Goal: Information Seeking & Learning: Check status

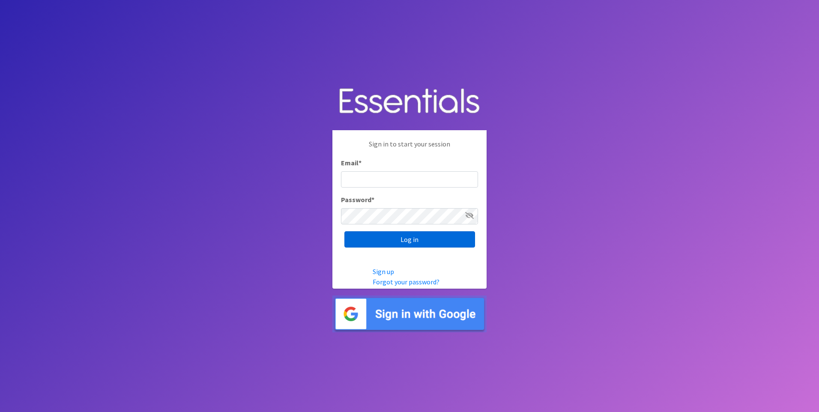
type input "[EMAIL_ADDRESS][DOMAIN_NAME]"
click at [414, 241] on input "Log in" at bounding box center [409, 239] width 131 height 16
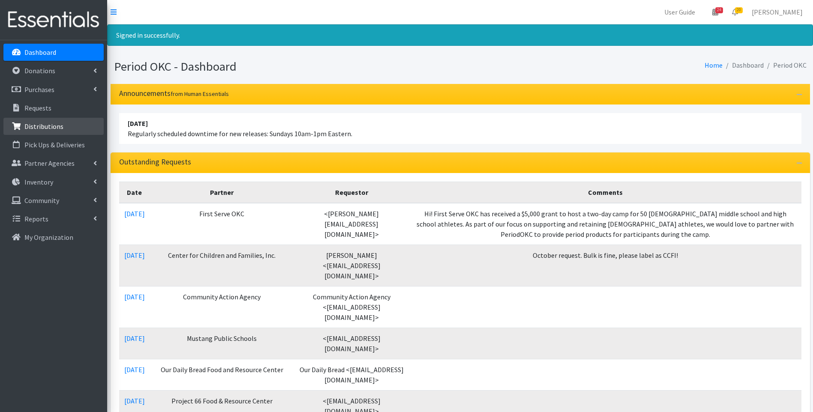
click at [53, 127] on p "Distributions" at bounding box center [43, 126] width 39 height 9
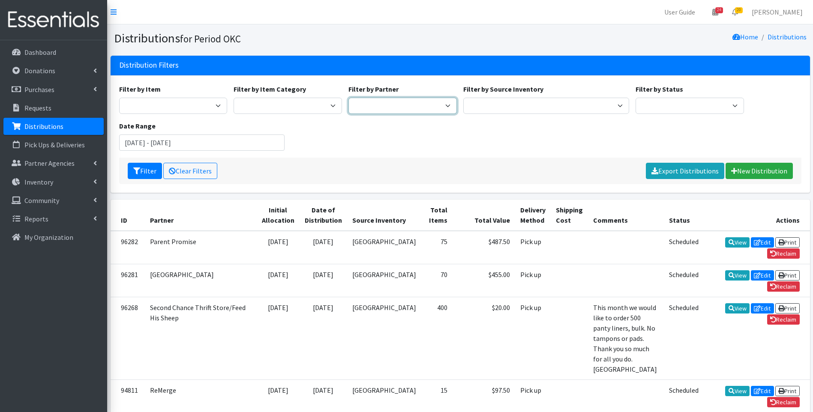
click at [390, 105] on select "ACTNow Health and Wellness Fair ASTEC Schools Bagz of luv Inc Bethesda CannaChu…" at bounding box center [402, 106] width 108 height 16
click at [142, 145] on input "July 10, 2025 - October 10, 2025" at bounding box center [202, 143] width 166 height 16
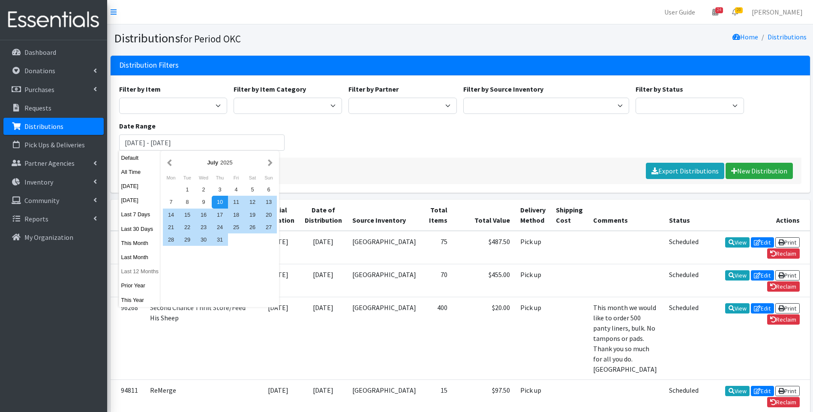
click at [137, 270] on button "Last 12 Months" at bounding box center [140, 271] width 42 height 12
type input "September 11, 2024 - September 10, 2025"
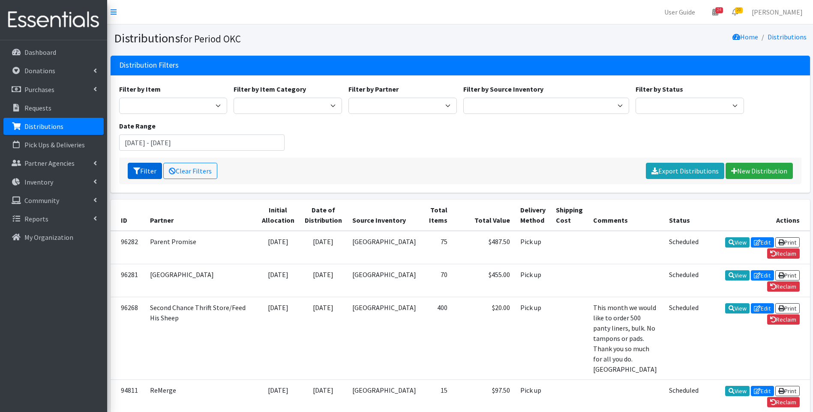
click at [150, 165] on button "Filter" at bounding box center [145, 171] width 34 height 16
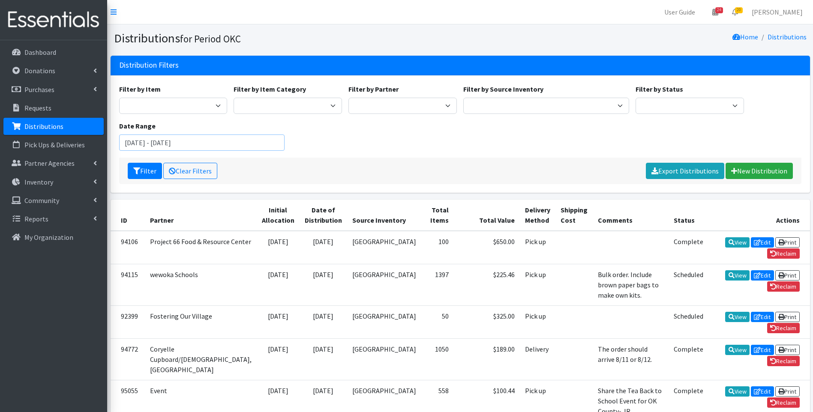
click at [163, 142] on input "September 11, 2024 - September 10, 2025" at bounding box center [202, 143] width 166 height 16
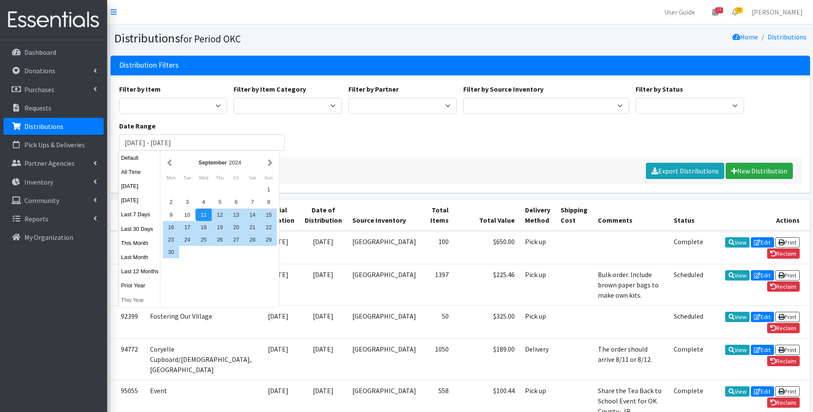
click at [141, 299] on button "This Year" at bounding box center [140, 300] width 42 height 12
type input "January 1, 2025 - December 31, 2025"
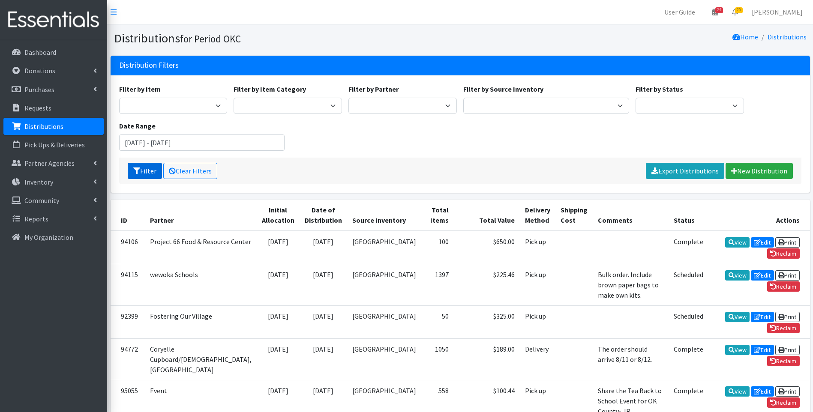
click at [149, 174] on button "Filter" at bounding box center [145, 171] width 34 height 16
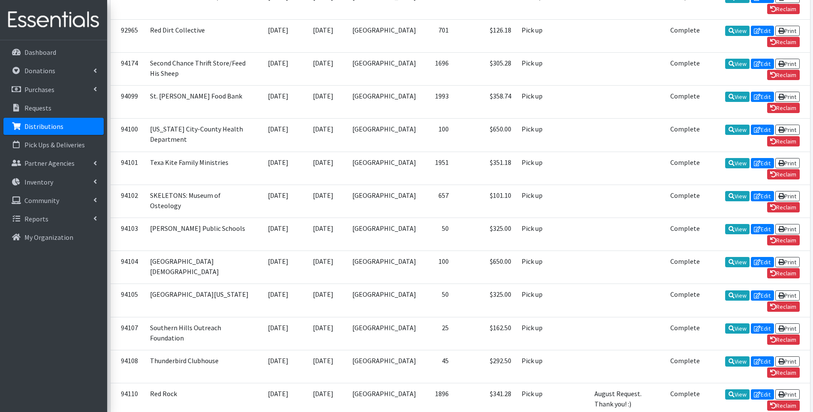
scroll to position [1752, 0]
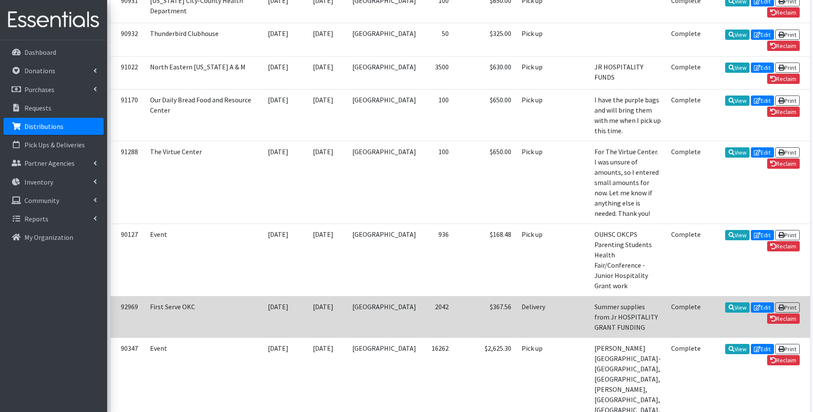
scroll to position [1671, 0]
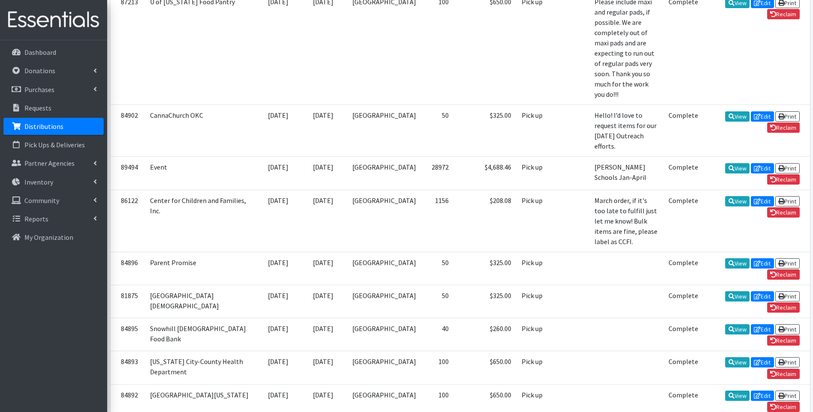
scroll to position [1752, 0]
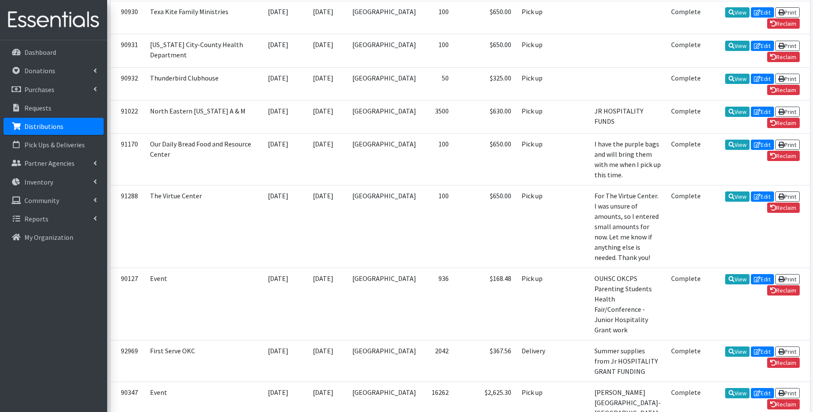
scroll to position [1662, 0]
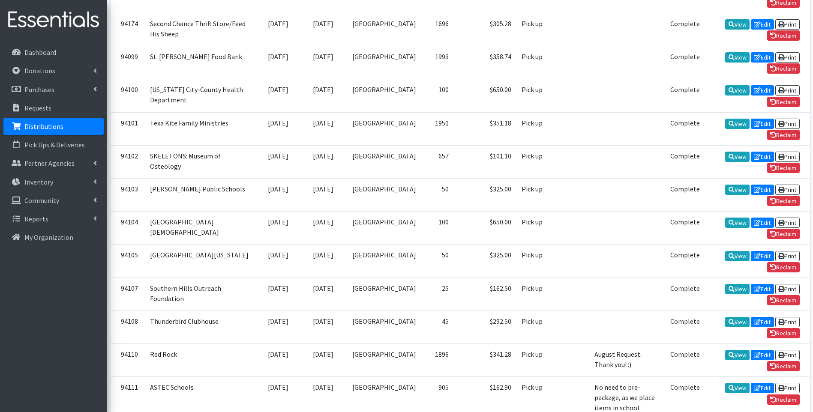
scroll to position [1752, 0]
